Goal: Information Seeking & Learning: Understand process/instructions

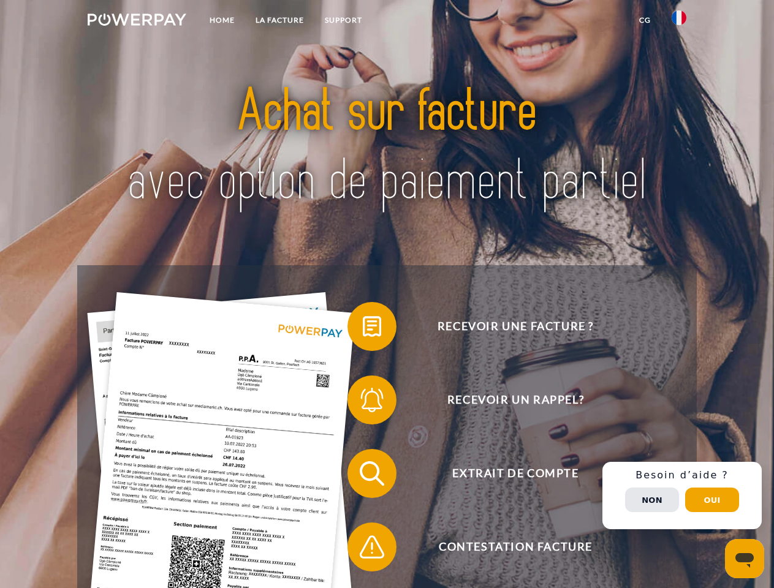
click at [137, 21] on img at bounding box center [137, 19] width 99 height 12
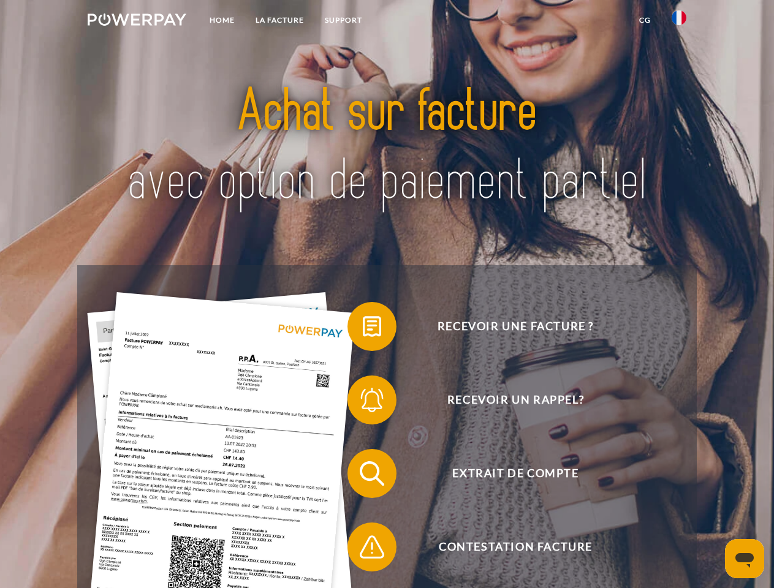
click at [679, 21] on img at bounding box center [678, 17] width 15 height 15
click at [644, 20] on link "CG" at bounding box center [645, 20] width 32 height 22
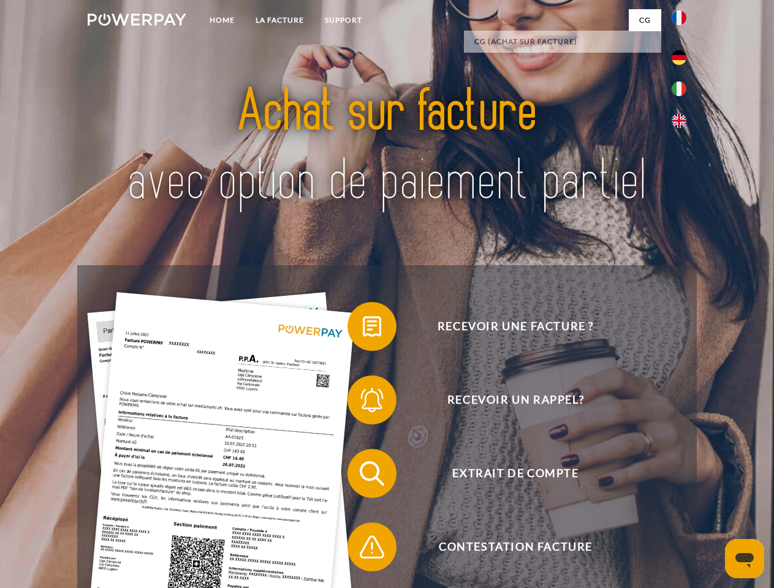
click at [363, 329] on span at bounding box center [353, 326] width 61 height 61
click at [363, 403] on span at bounding box center [353, 399] width 61 height 61
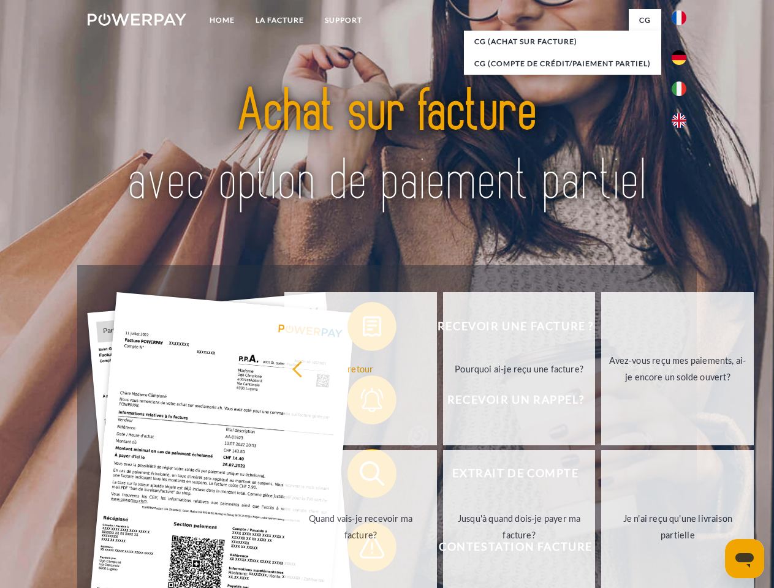
click at [443, 476] on link "Jusqu'à quand dois-je payer ma facture?" at bounding box center [519, 526] width 153 height 153
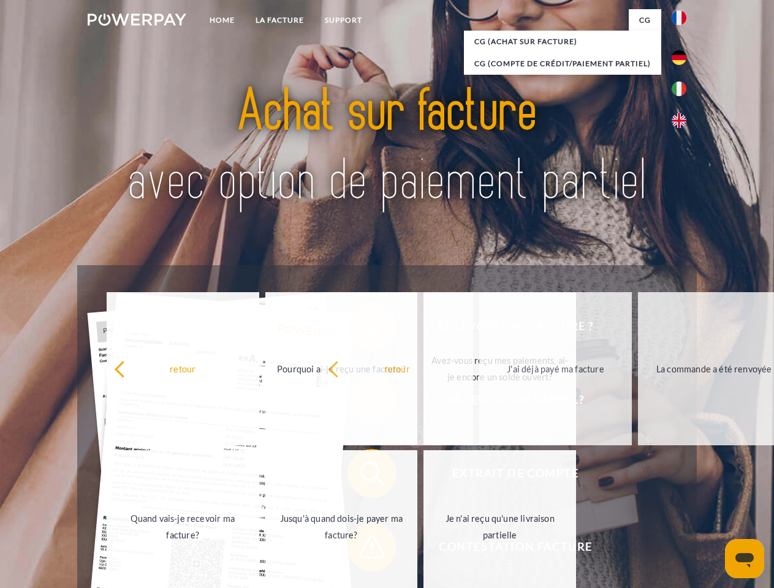
click at [363, 550] on span at bounding box center [353, 546] width 61 height 61
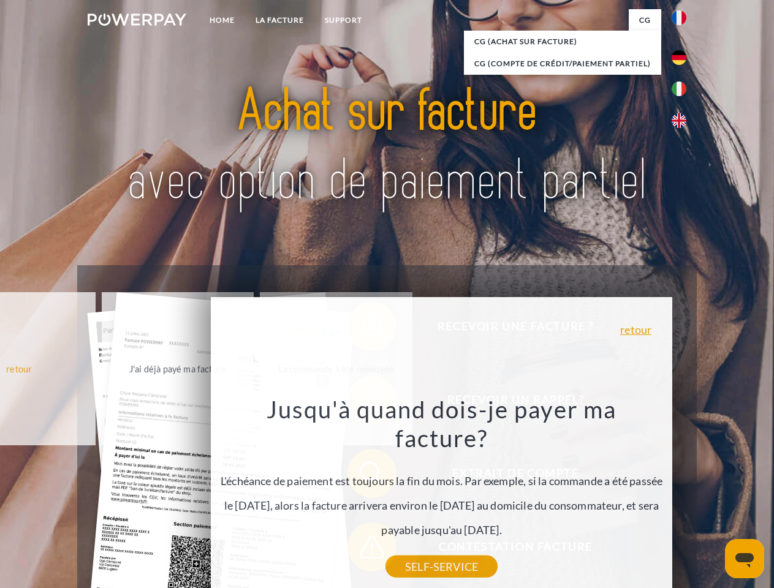
click at [682, 496] on div "Recevoir une facture ? Recevoir un rappel? Extrait de compte retour" at bounding box center [386, 510] width 619 height 490
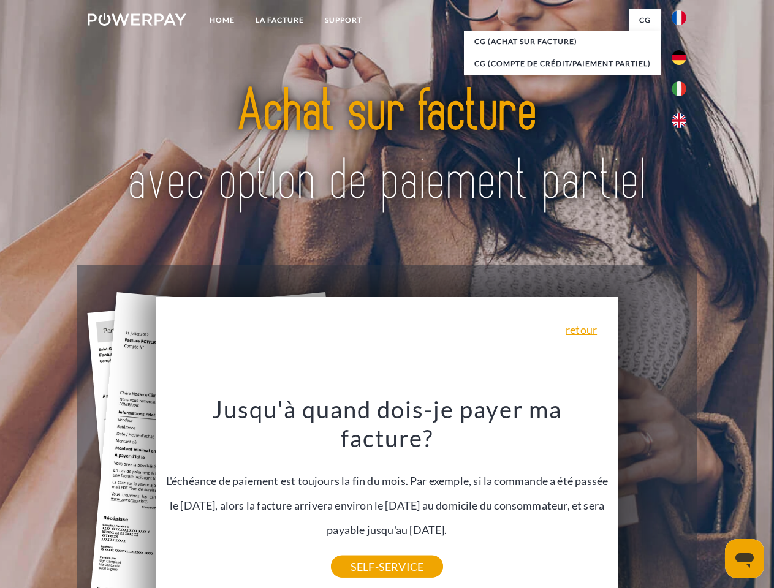
click at [652, 498] on span "Extrait de compte" at bounding box center [515, 473] width 300 height 49
click at [712, 500] on header "Home LA FACTURE Support" at bounding box center [387, 423] width 774 height 846
